Goal: Transaction & Acquisition: Purchase product/service

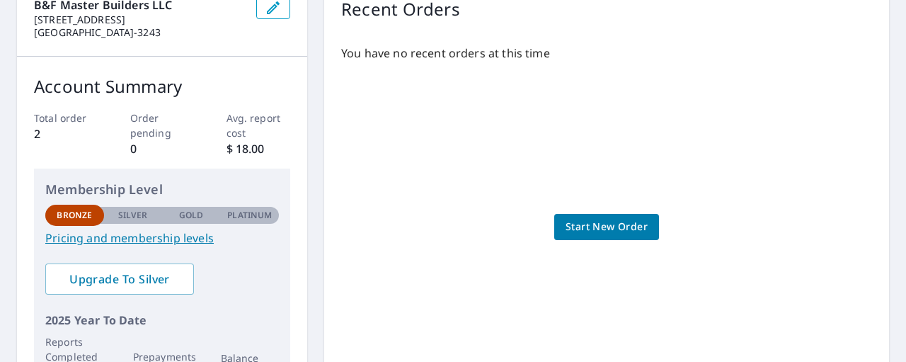
scroll to position [161, 0]
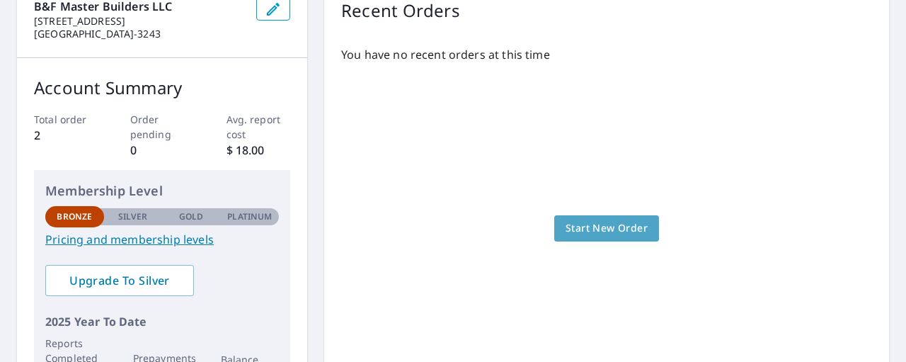
click at [600, 226] on span "Start New Order" at bounding box center [606, 228] width 82 height 18
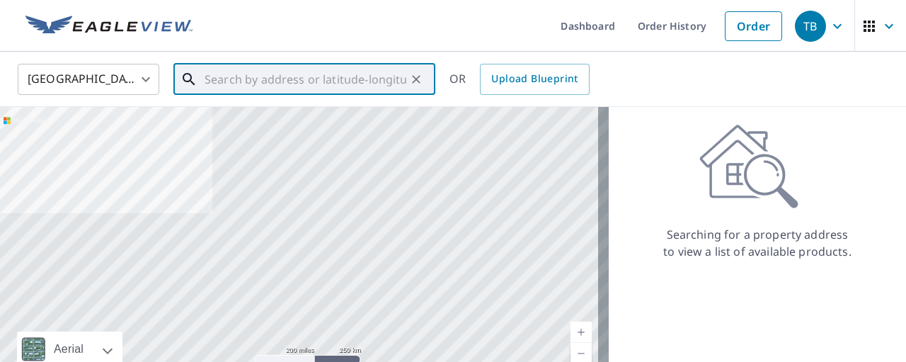
click at [226, 83] on input "text" at bounding box center [305, 79] width 202 height 40
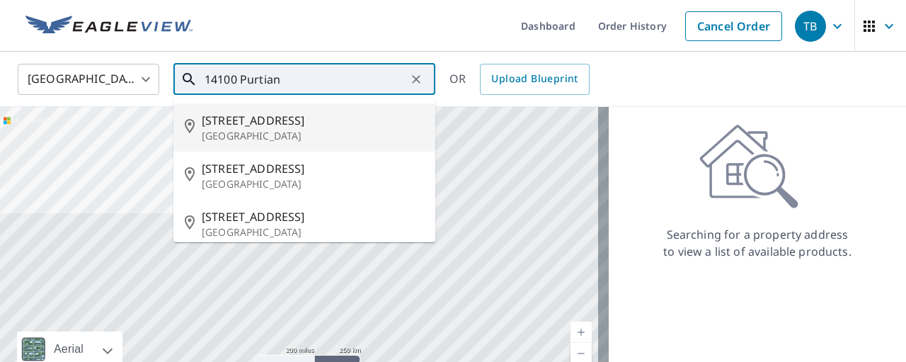
click at [250, 134] on p "[GEOGRAPHIC_DATA]" at bounding box center [313, 136] width 222 height 14
type input "[STREET_ADDRESS]"
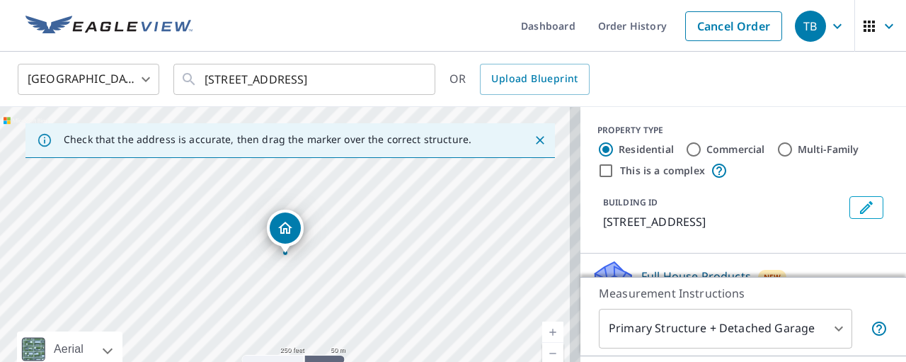
click at [686, 154] on input "Commercial" at bounding box center [693, 149] width 17 height 17
radio input "true"
type input "4"
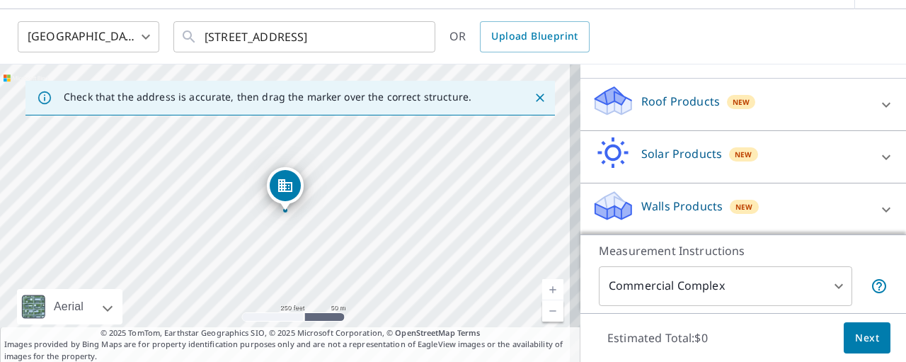
scroll to position [78, 0]
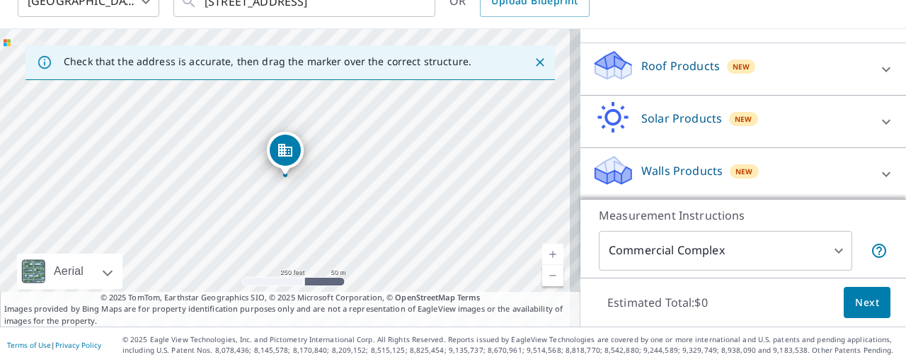
click at [855, 296] on span "Next" at bounding box center [867, 303] width 24 height 18
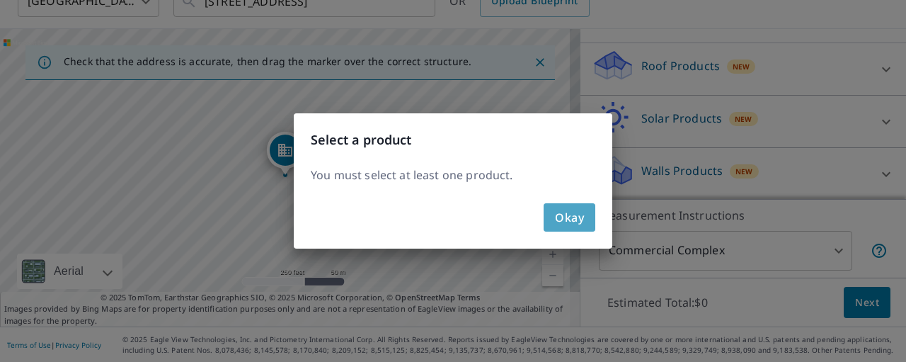
click at [578, 217] on span "Okay" at bounding box center [569, 217] width 29 height 20
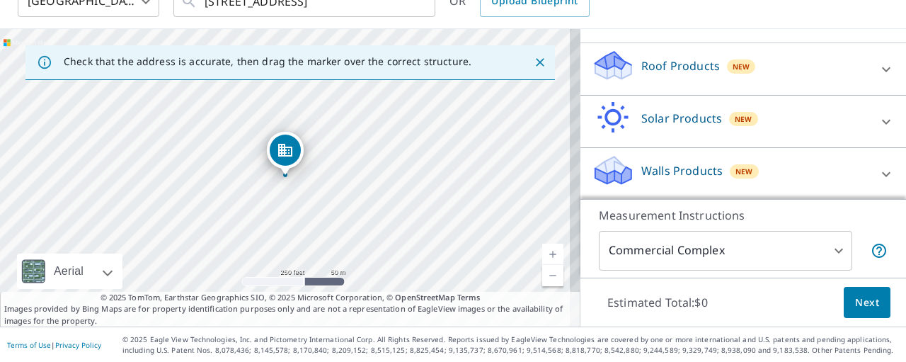
click at [766, 50] on div "Roof Products New" at bounding box center [729, 69] width 277 height 40
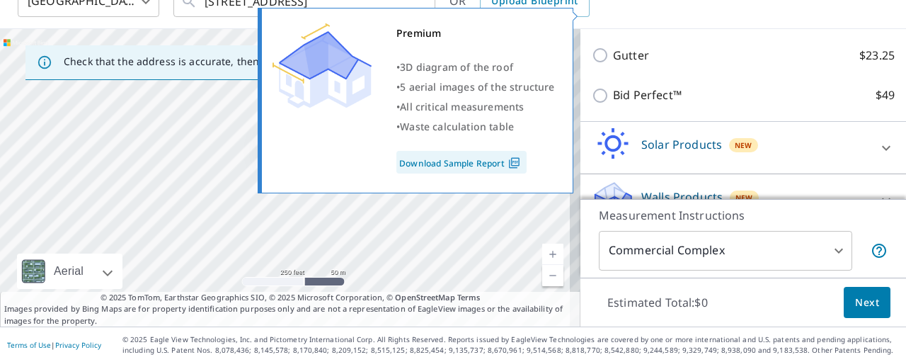
scroll to position [232, 0]
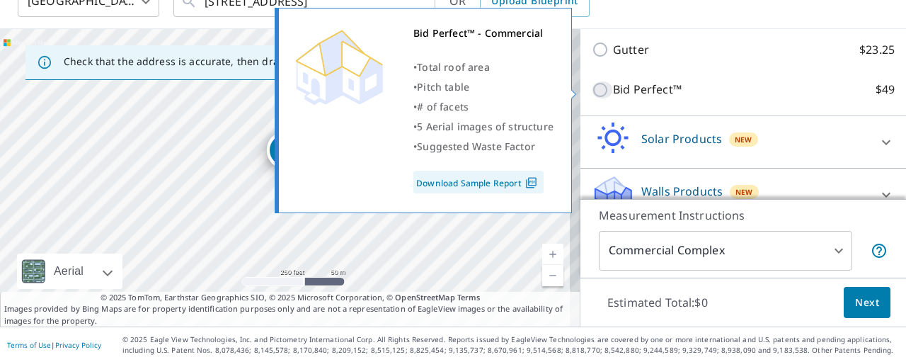
click at [591, 88] on input "Bid Perfect™ $49" at bounding box center [601, 89] width 21 height 17
checkbox input "true"
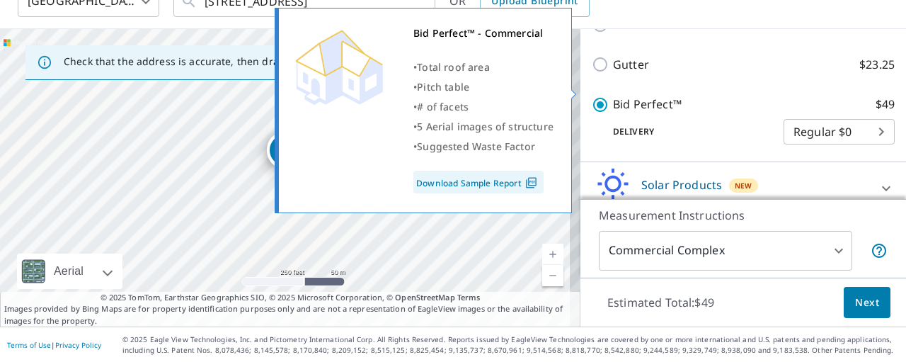
scroll to position [247, 0]
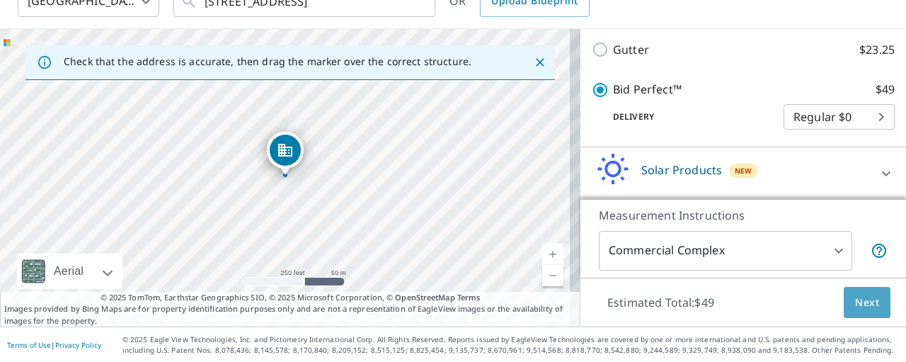
click at [855, 300] on span "Next" at bounding box center [867, 303] width 24 height 18
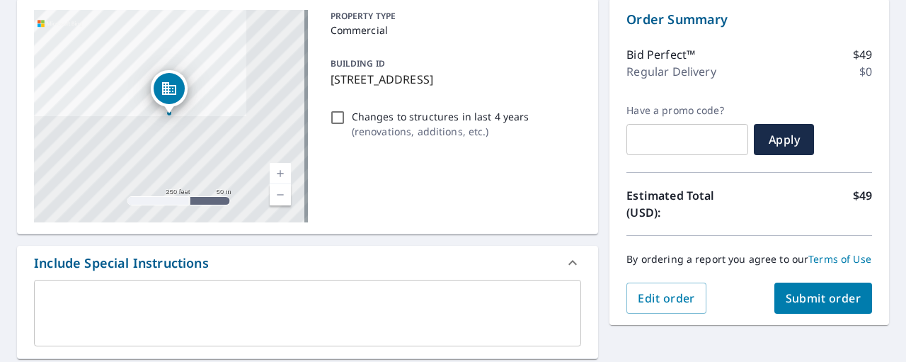
scroll to position [156, 0]
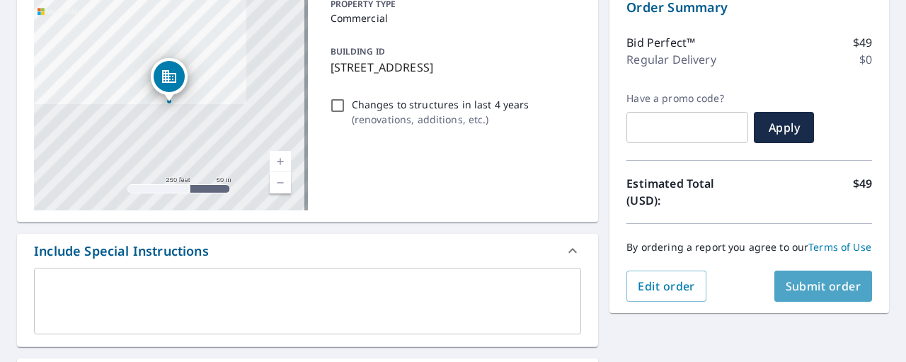
click at [795, 294] on span "Submit order" at bounding box center [823, 286] width 76 height 16
click at [802, 294] on span "Submit order" at bounding box center [823, 286] width 76 height 16
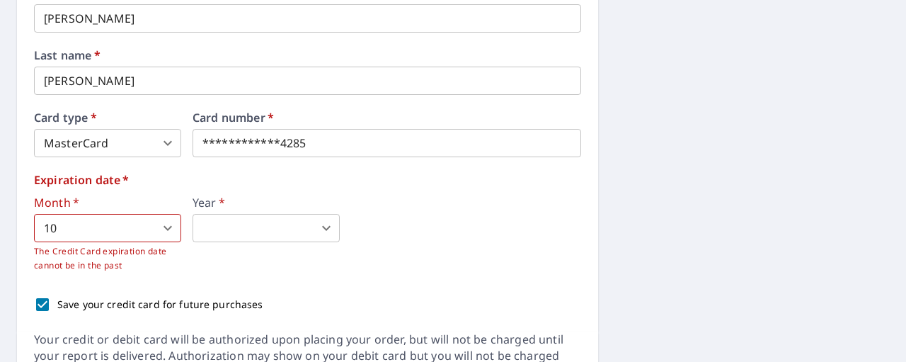
scroll to position [732, 0]
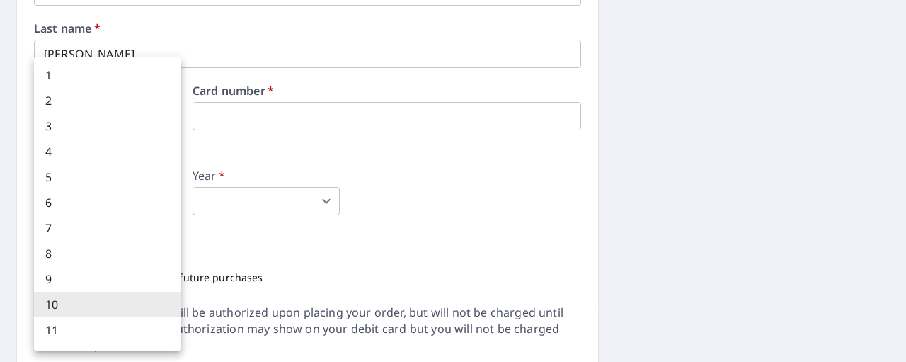
click at [168, 197] on body "TB TB Dashboard Order History Cancel Order TB Dashboard / Finalize Order Finali…" at bounding box center [453, 181] width 906 height 362
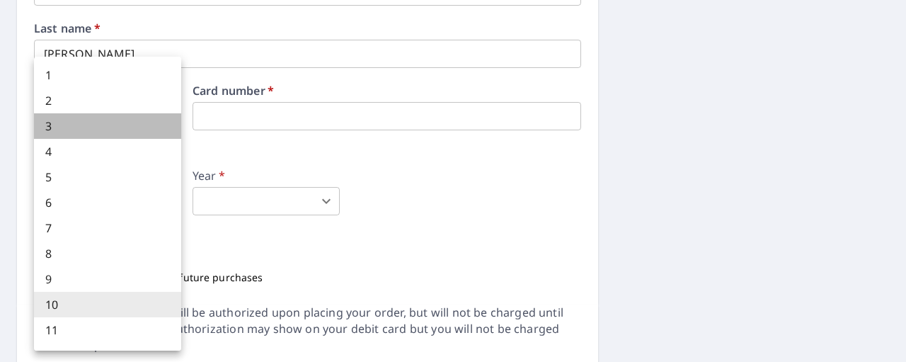
click at [116, 125] on li "3" at bounding box center [107, 125] width 147 height 25
type input "3"
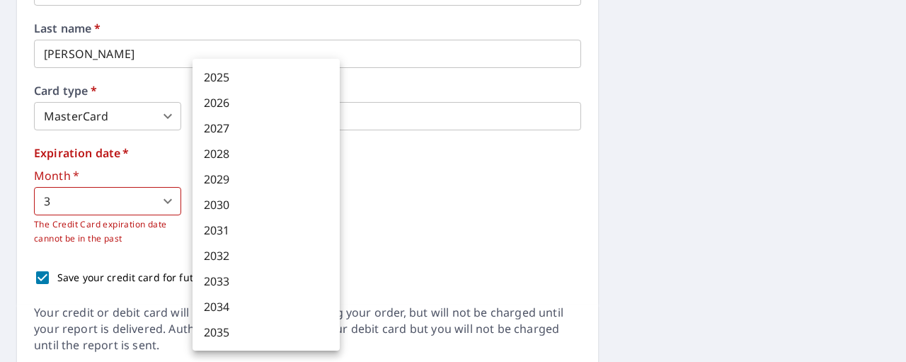
click at [311, 203] on body "TB TB Dashboard Order History Cancel Order TB Dashboard / Finalize Order Finali…" at bounding box center [453, 181] width 906 height 362
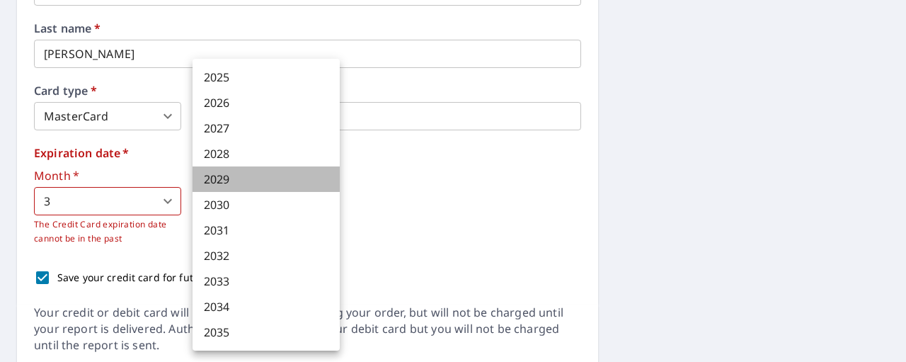
click at [272, 178] on li "2029" at bounding box center [265, 178] width 147 height 25
type input "2029"
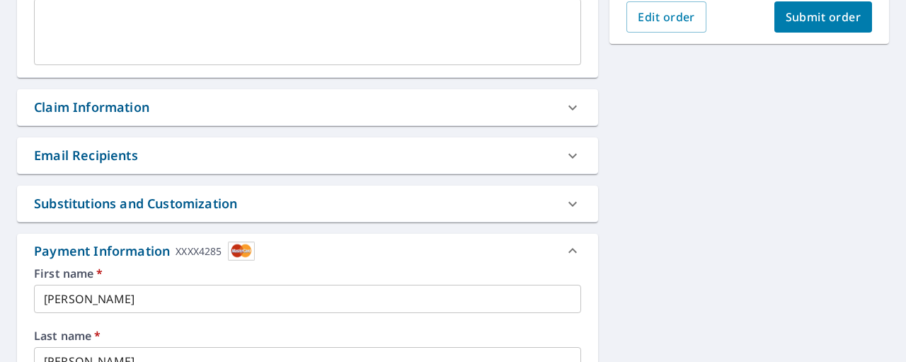
scroll to position [412, 0]
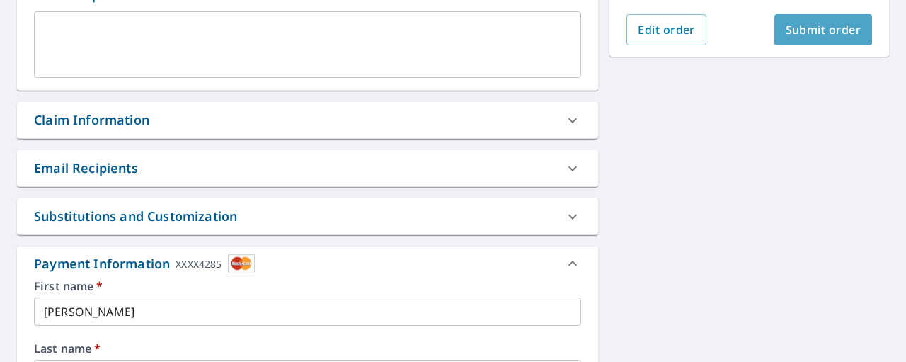
click at [809, 37] on span "Submit order" at bounding box center [823, 30] width 76 height 16
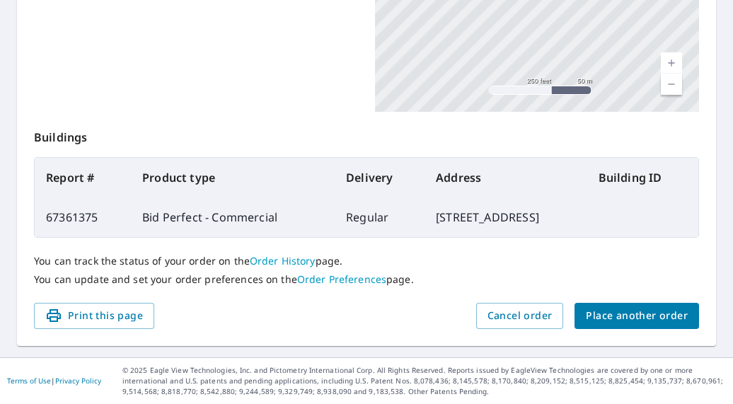
scroll to position [438, 0]
